Goal: Task Accomplishment & Management: Complete application form

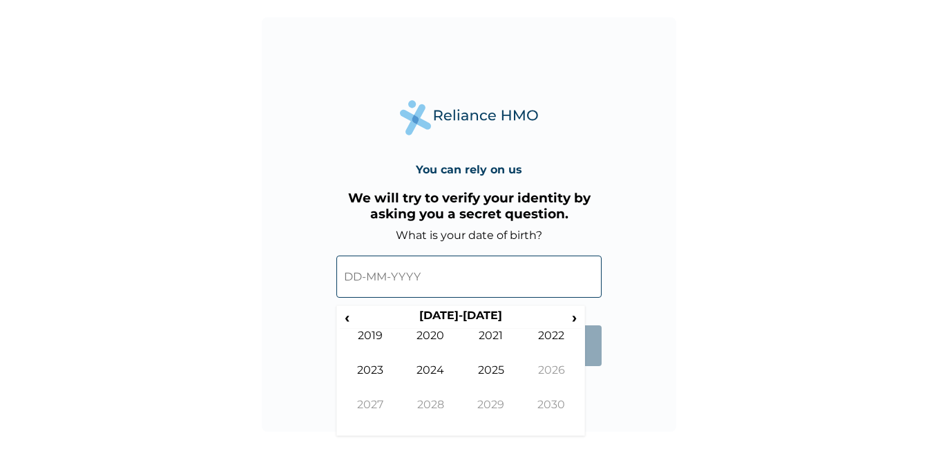
click at [359, 281] on input "text" at bounding box center [469, 277] width 265 height 42
click at [352, 321] on span "‹" at bounding box center [347, 317] width 15 height 17
click at [348, 317] on span "‹" at bounding box center [347, 317] width 15 height 17
click at [427, 372] on td "1994" at bounding box center [431, 380] width 61 height 35
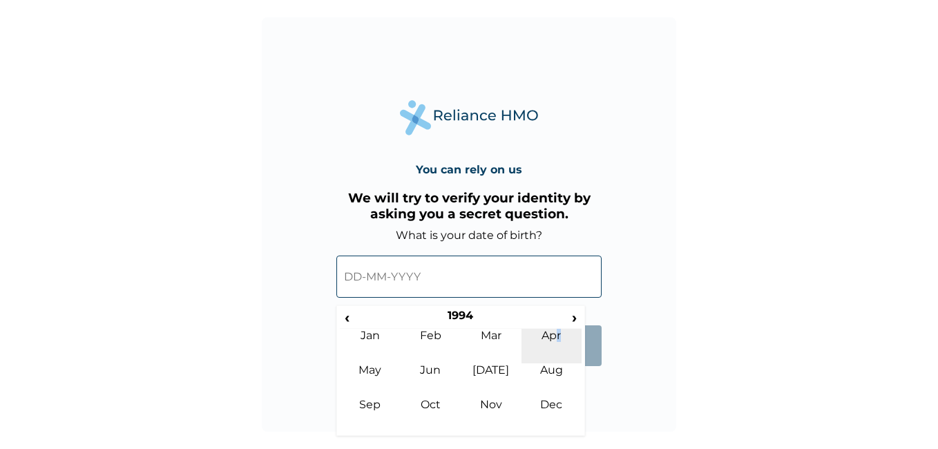
click at [560, 337] on td "Apr" at bounding box center [552, 346] width 61 height 35
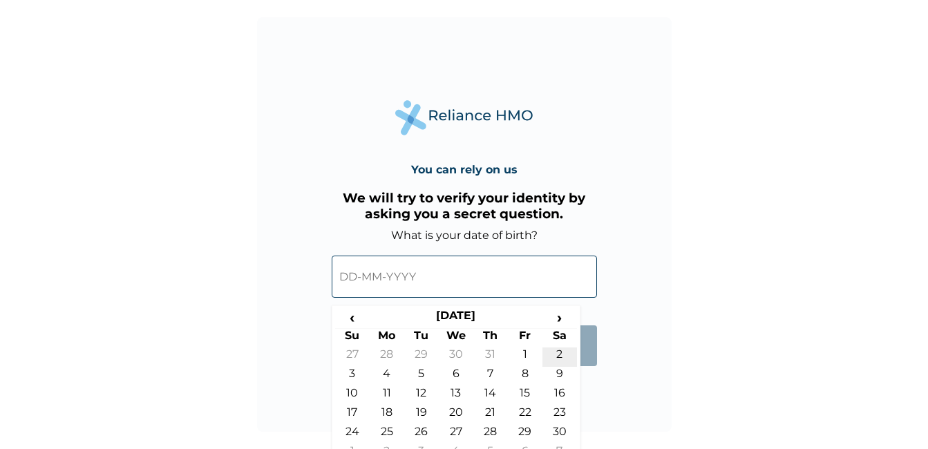
click at [556, 355] on td "2" at bounding box center [559, 357] width 35 height 19
type input "[DATE]"
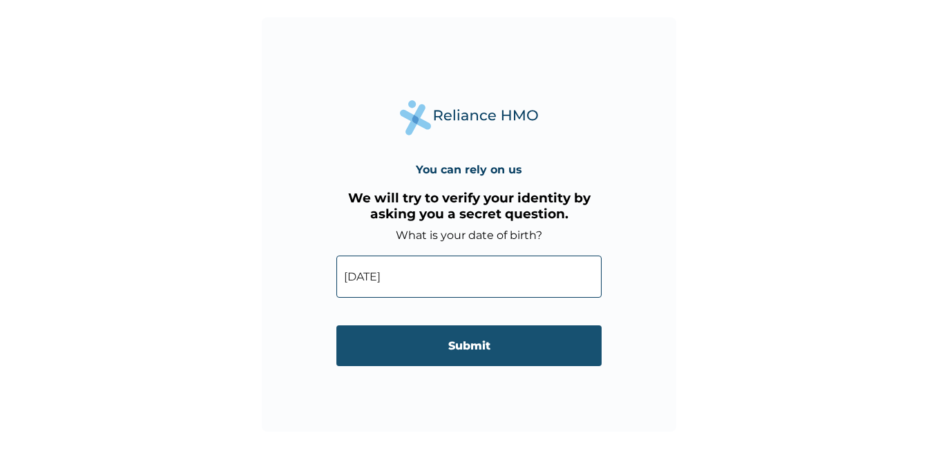
click at [540, 355] on input "Submit" at bounding box center [469, 345] width 265 height 41
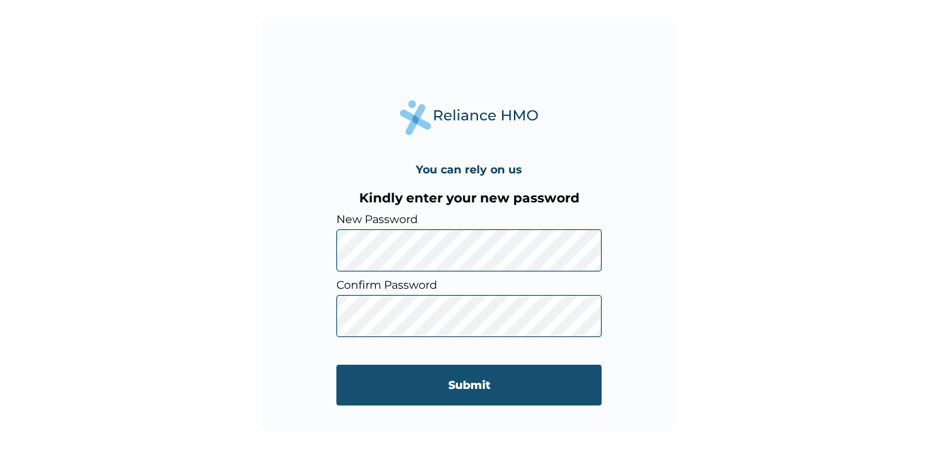
click at [489, 378] on input "Submit" at bounding box center [469, 385] width 265 height 41
